Goal: Check status: Check status

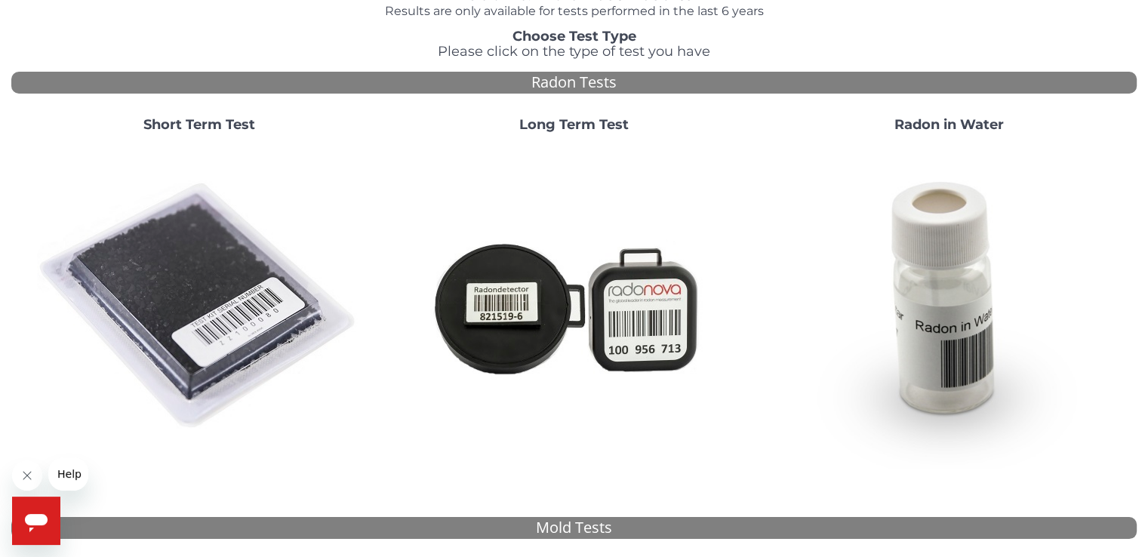
scroll to position [226, 0]
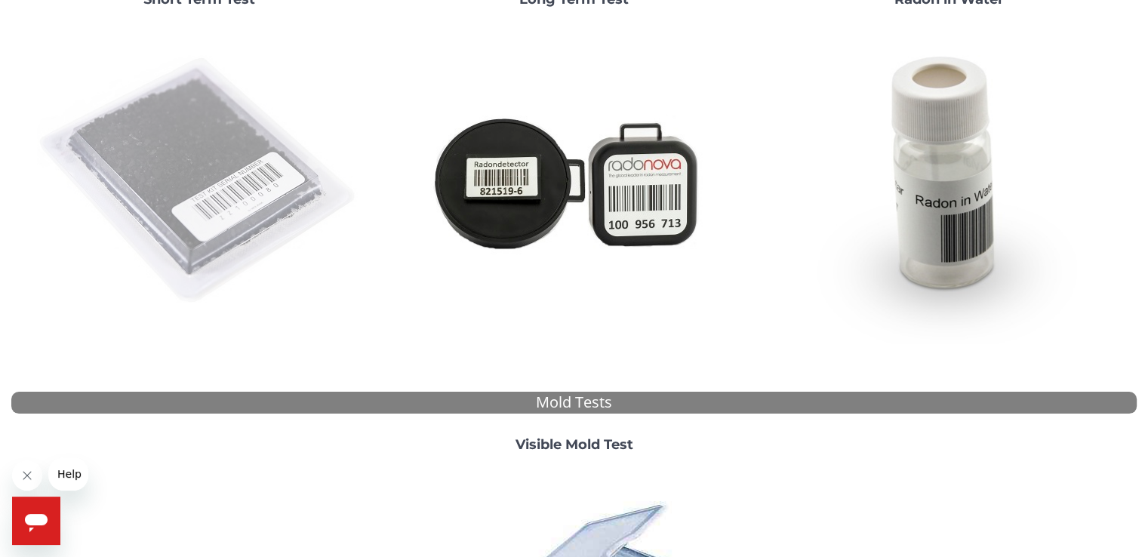
click at [236, 174] on img at bounding box center [199, 181] width 325 height 325
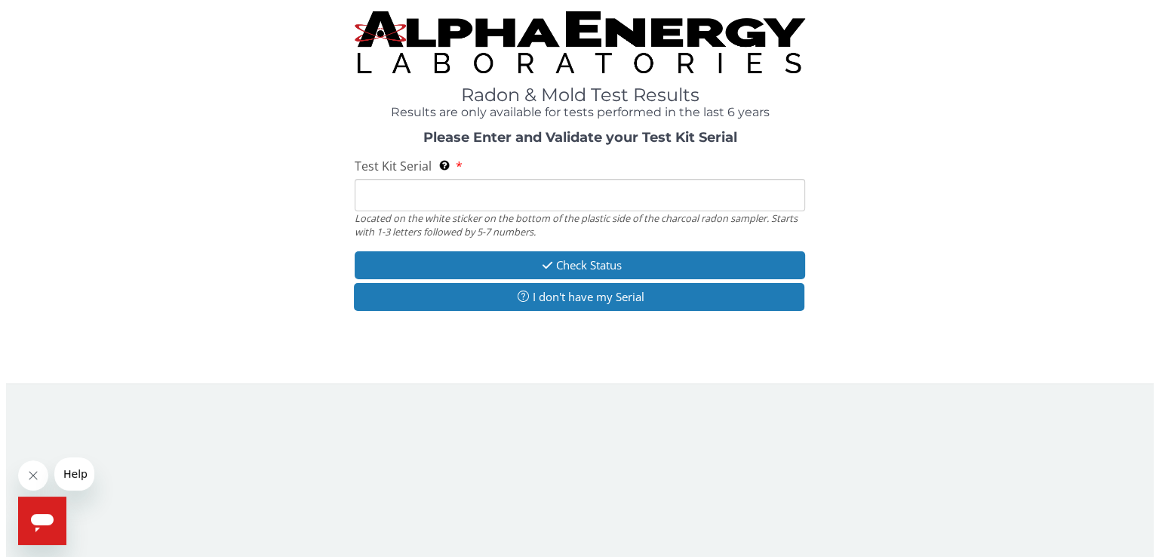
scroll to position [0, 0]
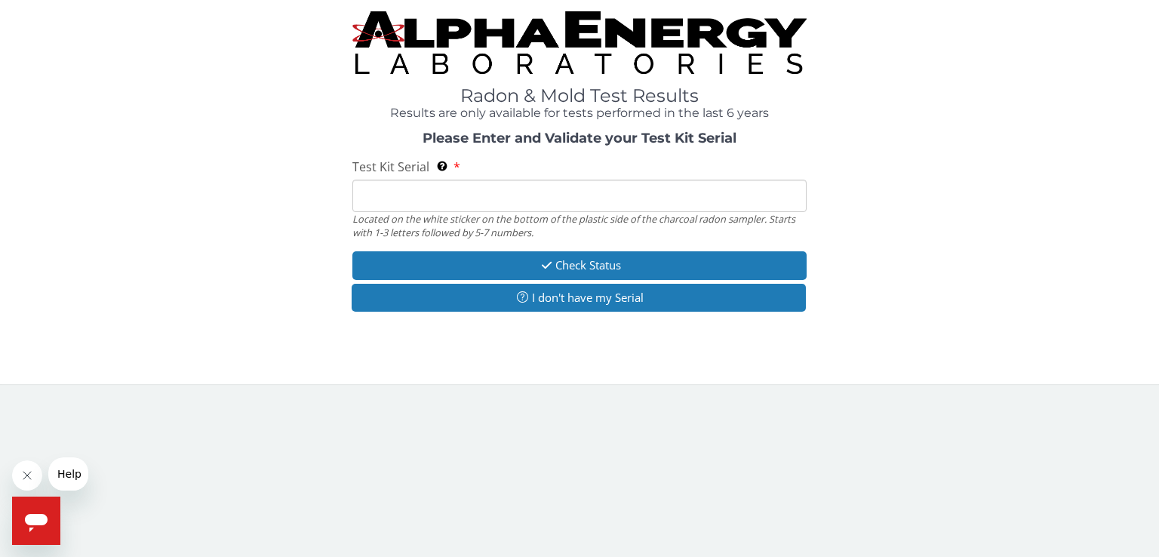
click at [454, 200] on input "Test Kit Serial Located on the white sticker on the bottom of the plastic side …" at bounding box center [579, 196] width 454 height 32
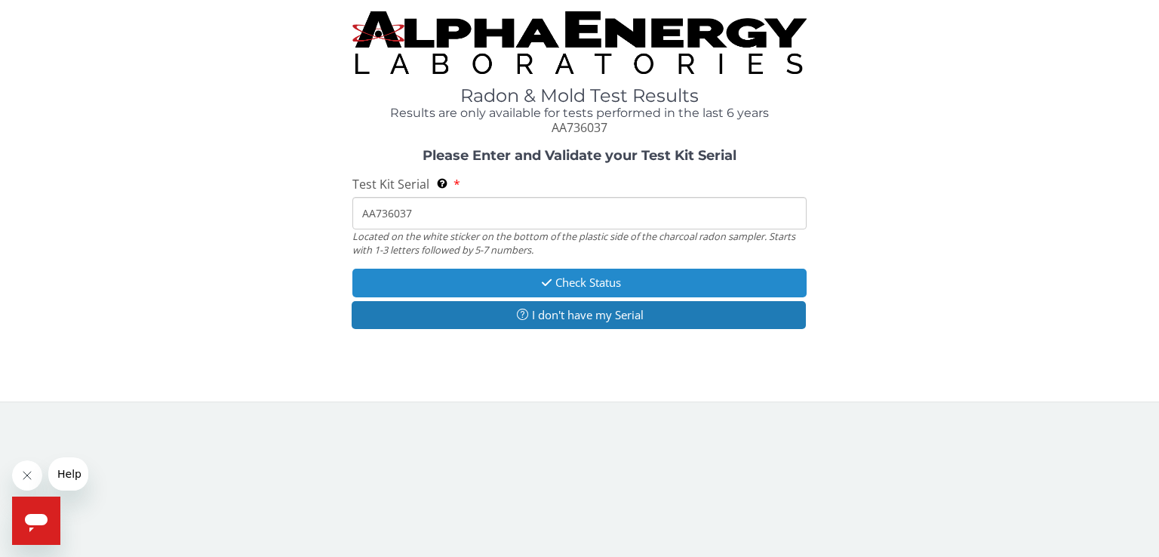
type input "AA736037"
click at [553, 277] on icon "button" at bounding box center [546, 282] width 17 height 11
